Goal: Task Accomplishment & Management: Manage account settings

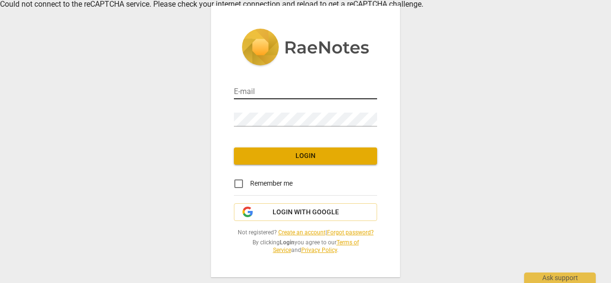
click at [259, 94] on input "email" at bounding box center [305, 92] width 143 height 14
type input "gsusan99@yahoo.co.uk"
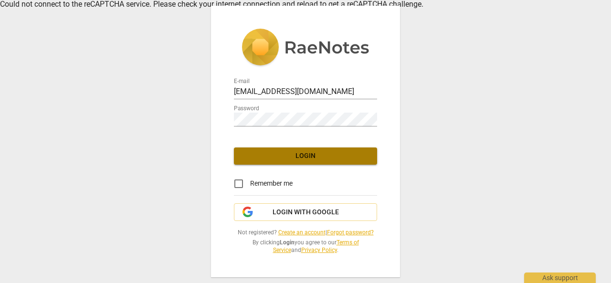
click at [324, 158] on span "Login" at bounding box center [305, 156] width 128 height 10
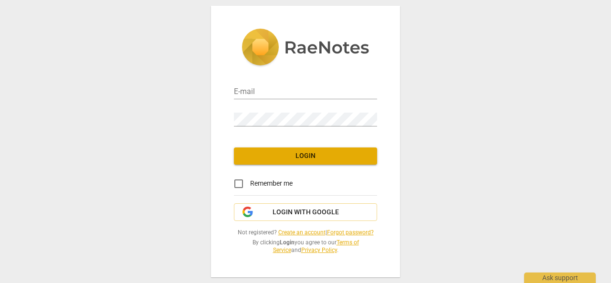
click at [359, 230] on link "Forgot password?" at bounding box center [350, 232] width 47 height 7
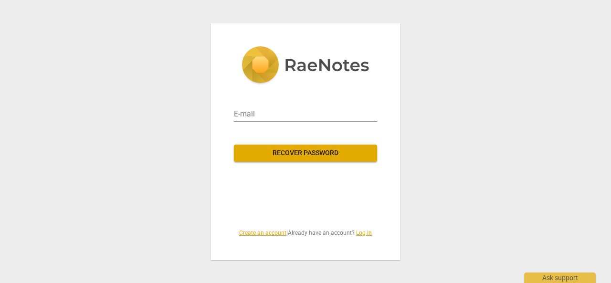
click at [359, 230] on link "Log in" at bounding box center [364, 232] width 16 height 7
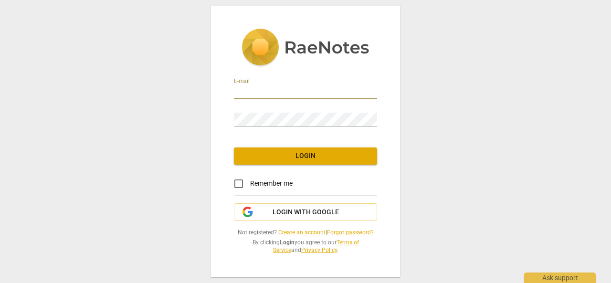
click at [285, 89] on input "email" at bounding box center [305, 92] width 143 height 14
type input "[EMAIL_ADDRESS][DOMAIN_NAME]"
click at [347, 232] on link "Forgot password?" at bounding box center [350, 232] width 47 height 7
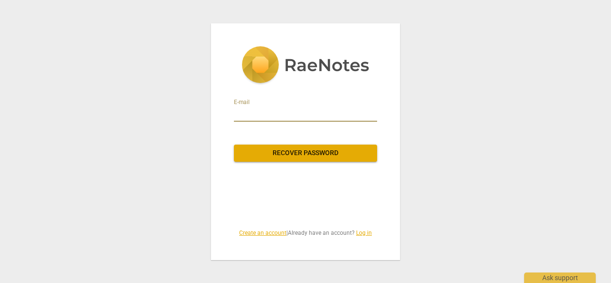
click at [275, 115] on input "email" at bounding box center [305, 113] width 143 height 15
type input "gsusan99@yahoo.co.uk"
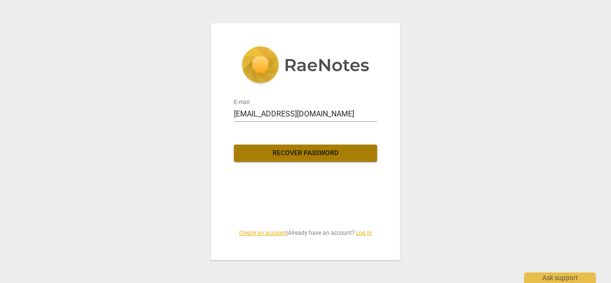
click at [300, 156] on span "Recover password" at bounding box center [305, 153] width 128 height 10
